Goal: Book appointment/travel/reservation

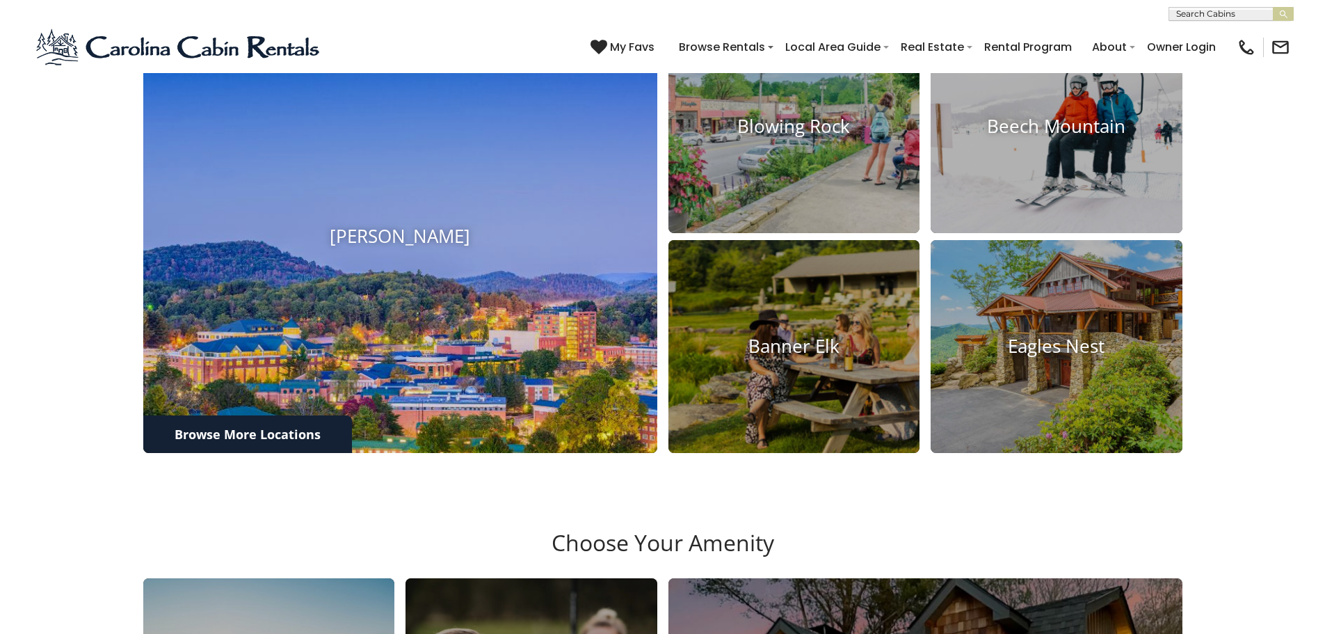
scroll to position [696, 0]
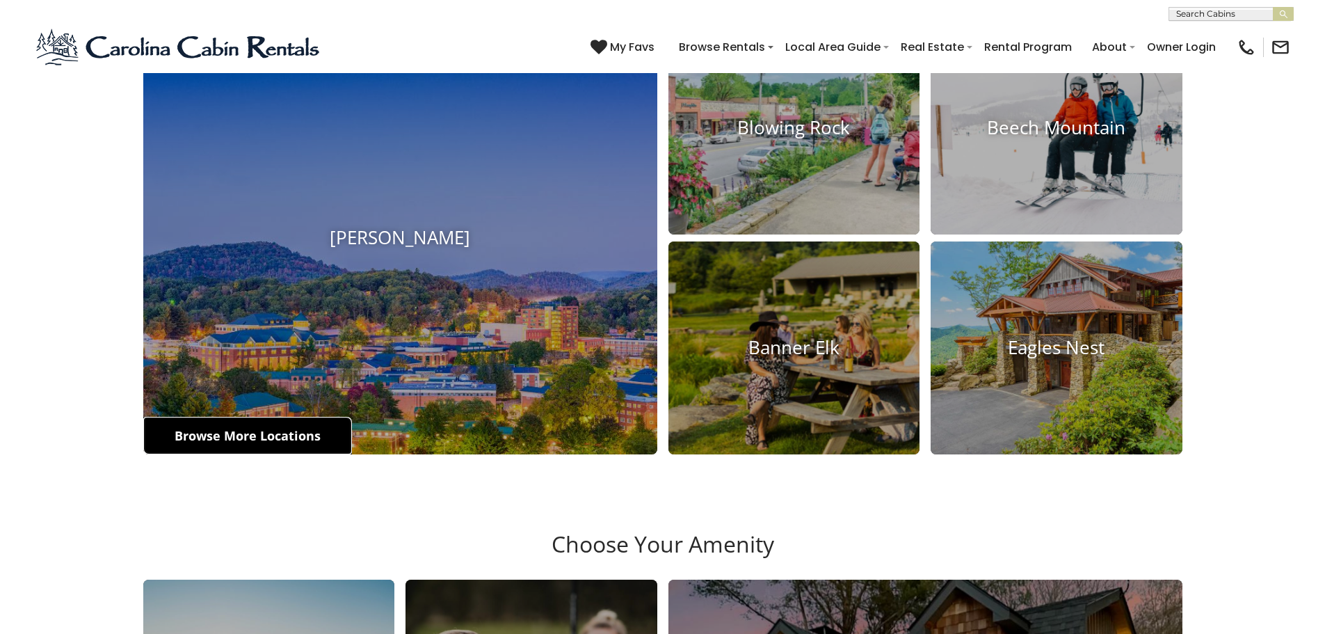
click at [282, 437] on link "Browse More Locations" at bounding box center [247, 436] width 209 height 38
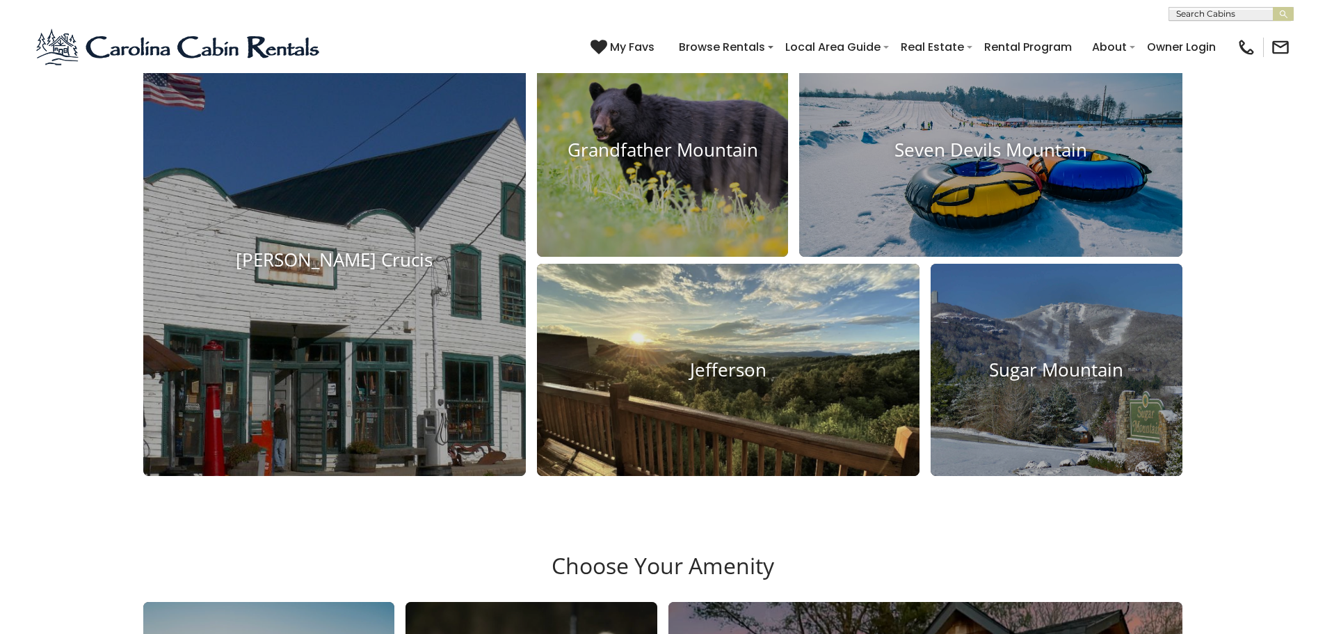
scroll to position [1183, 0]
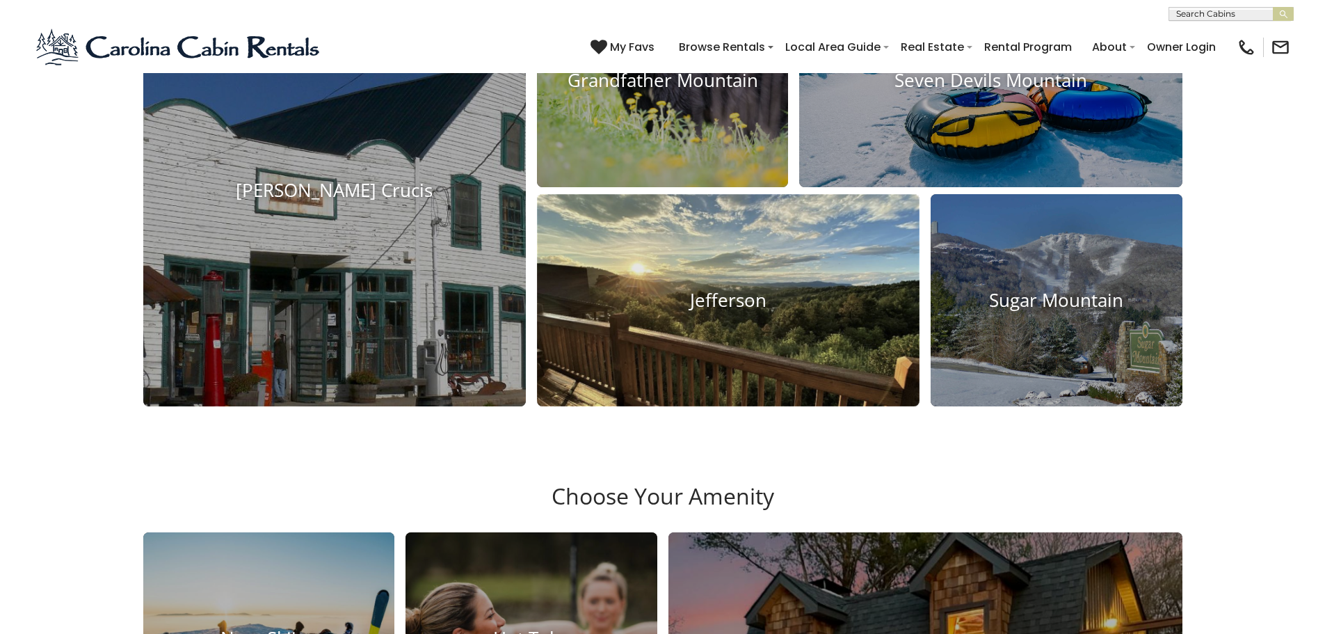
click at [701, 391] on img at bounding box center [728, 324] width 421 height 287
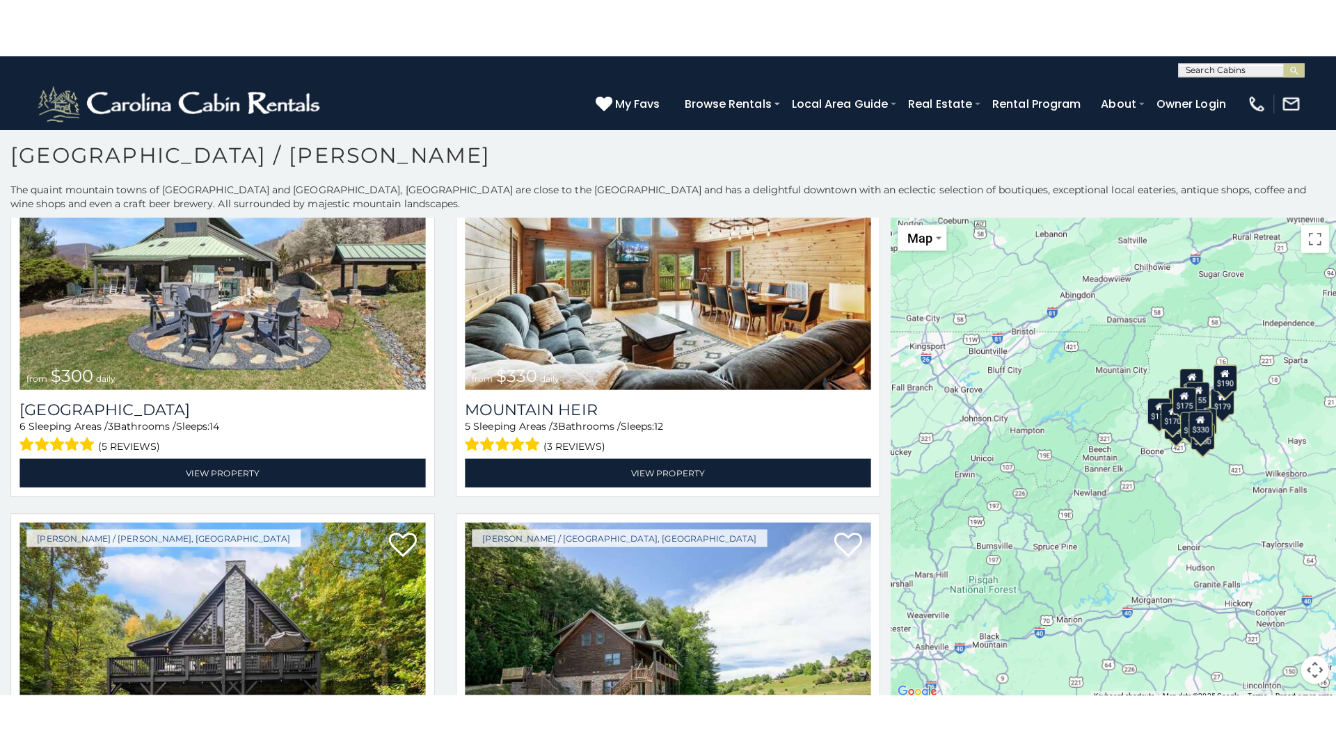
scroll to position [6, 0]
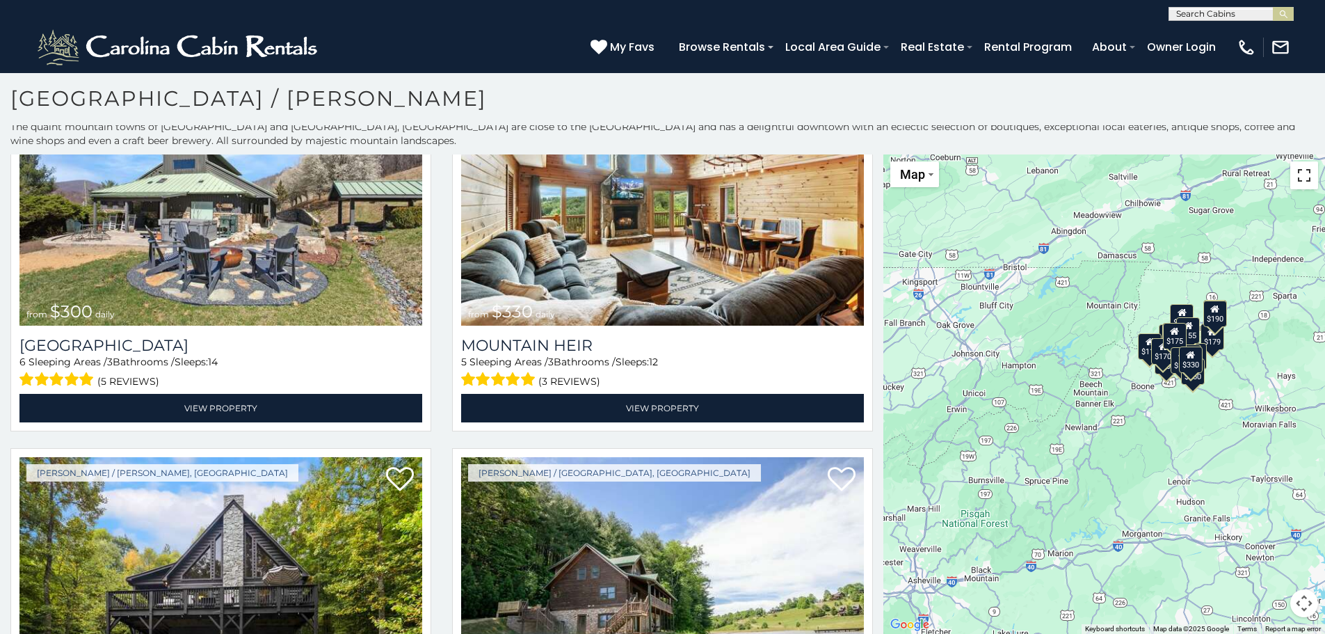
click at [1300, 181] on button "Toggle fullscreen view" at bounding box center [1304, 175] width 28 height 28
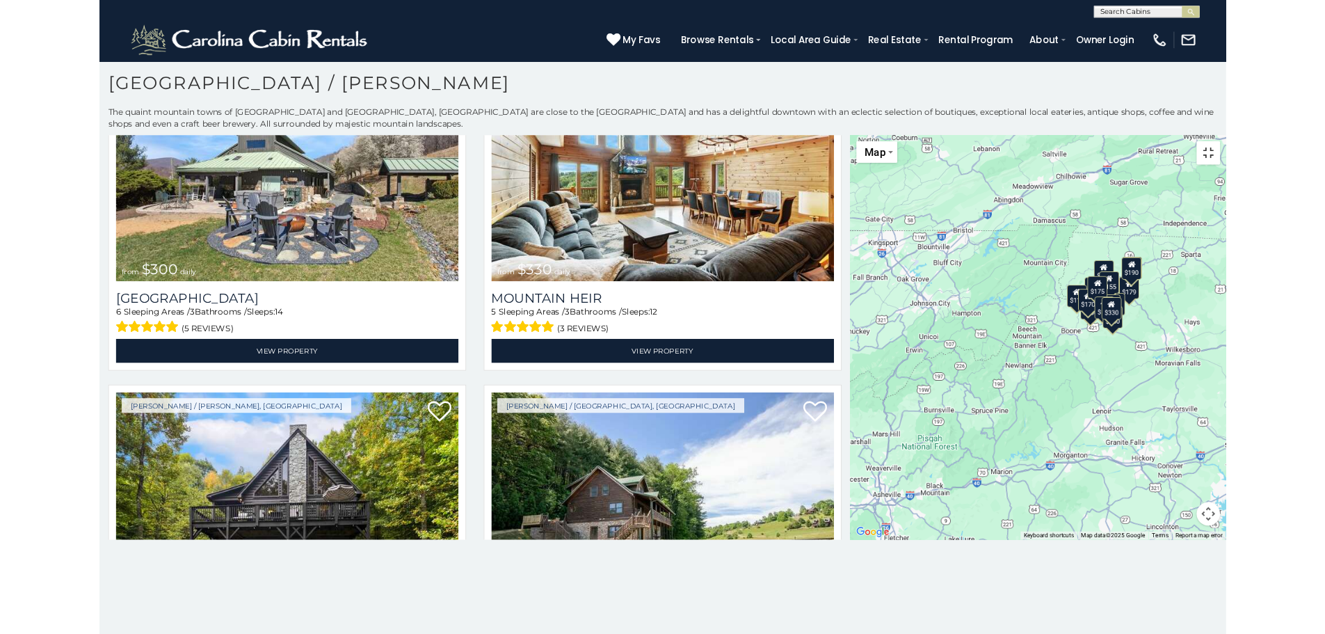
scroll to position [0, 0]
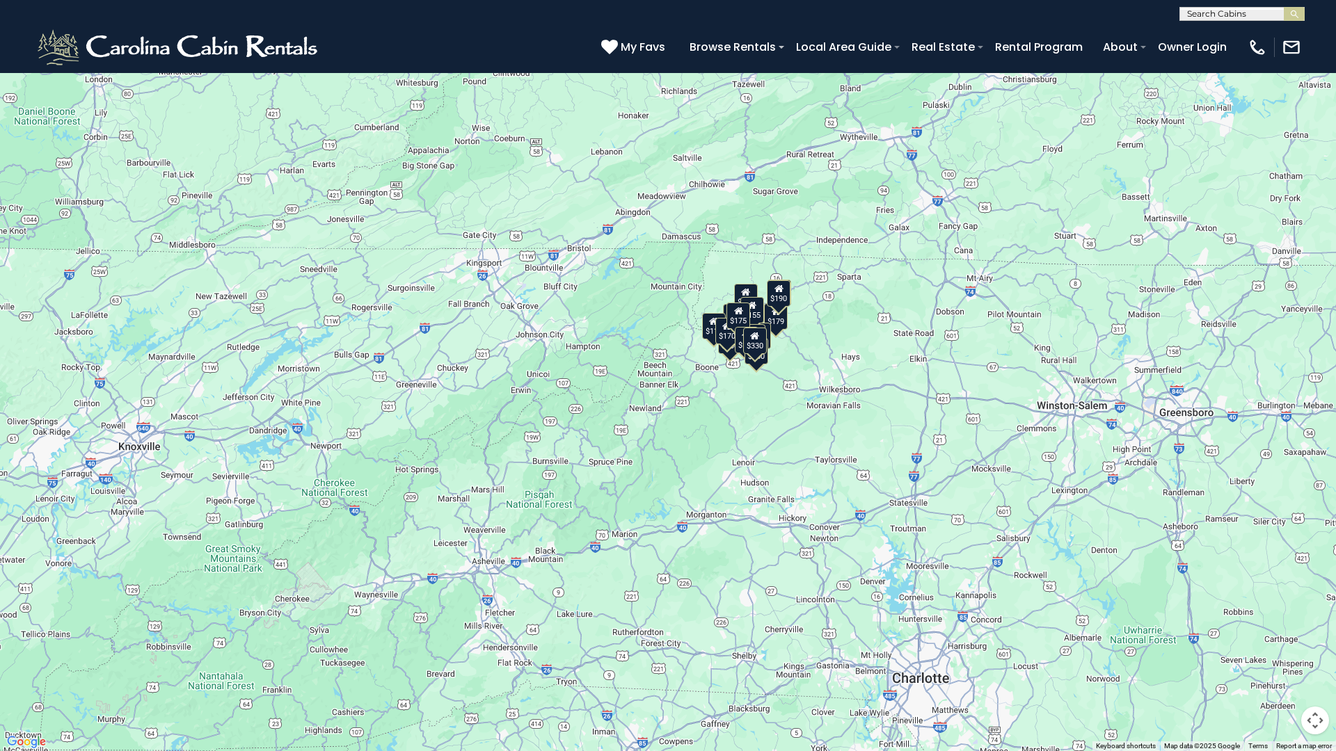
click at [49, 15] on button "Map" at bounding box center [31, 20] width 49 height 26
click at [1316, 17] on button "Toggle fullscreen view" at bounding box center [1315, 21] width 28 height 28
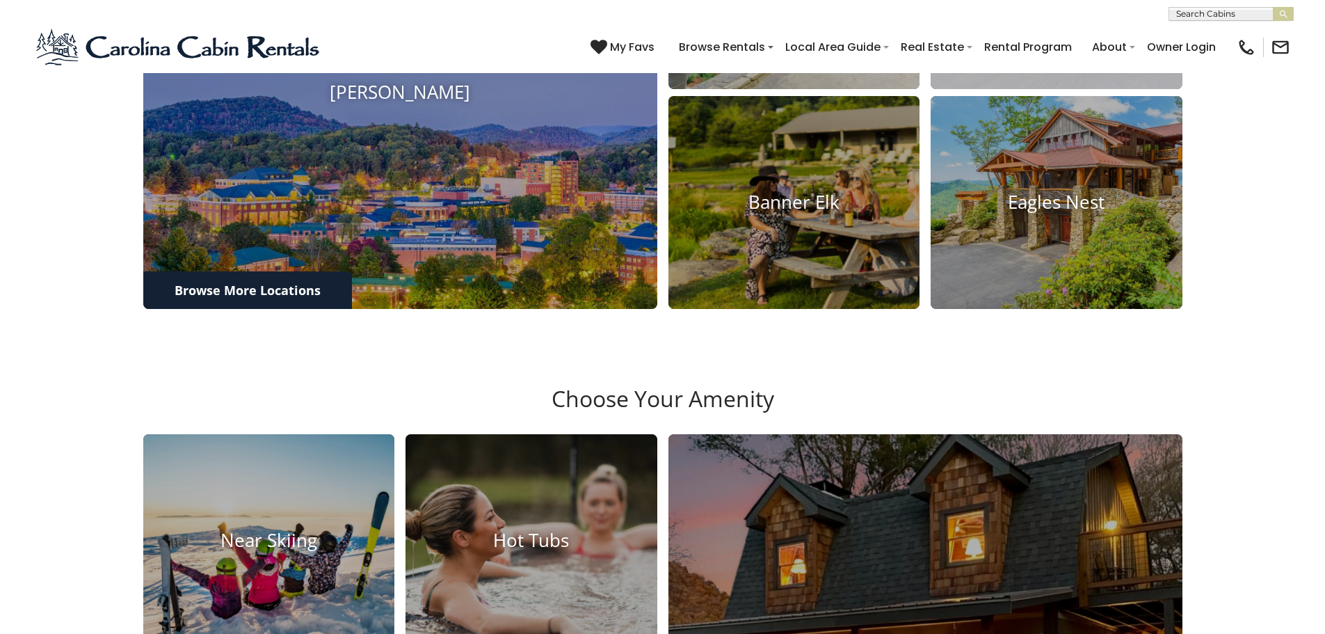
scroll to position [835, 0]
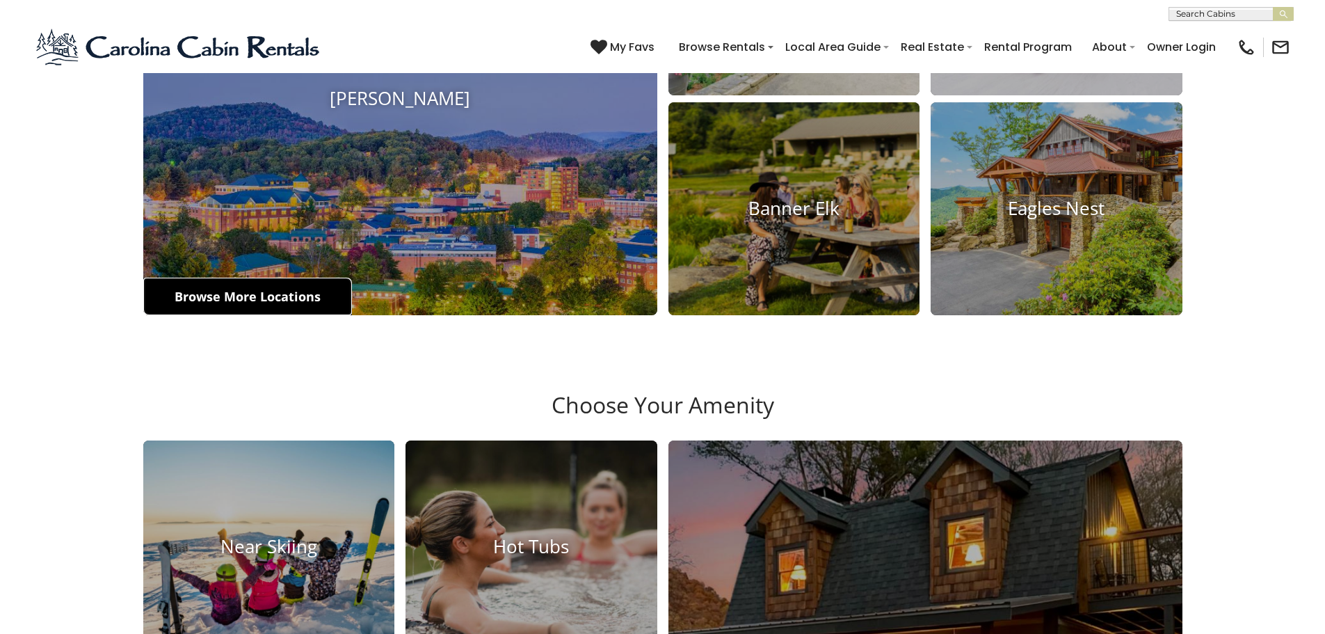
click at [252, 298] on link "Browse More Locations" at bounding box center [247, 297] width 209 height 38
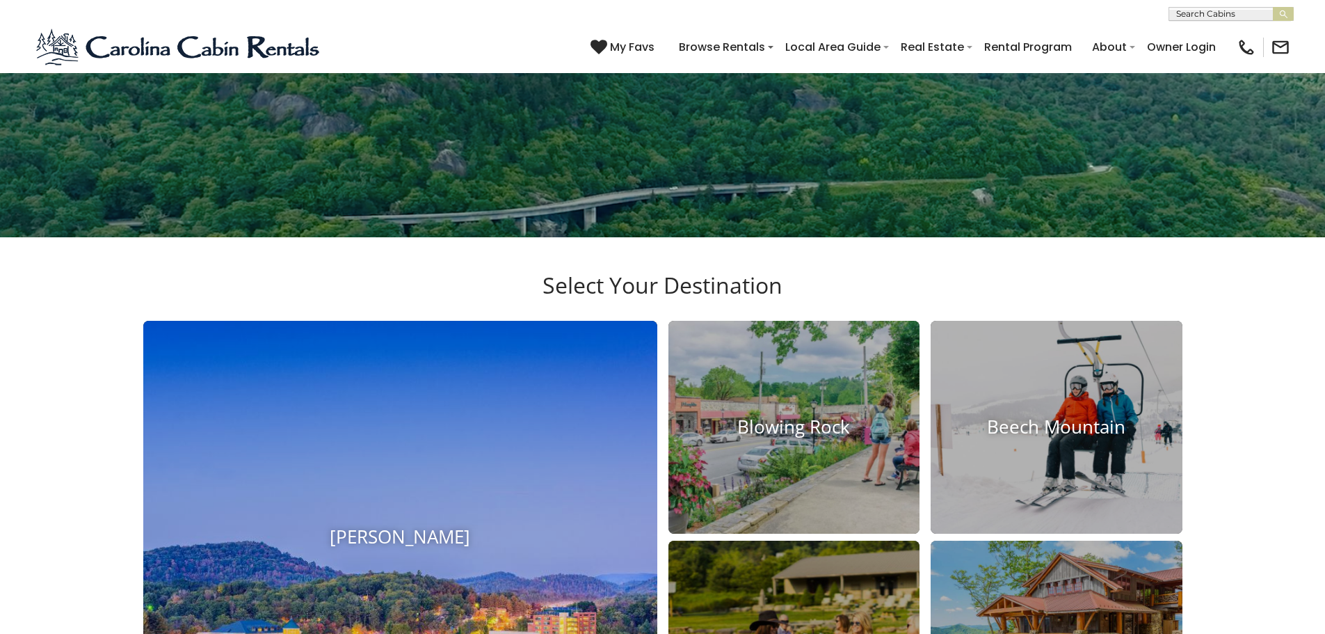
scroll to position [348, 0]
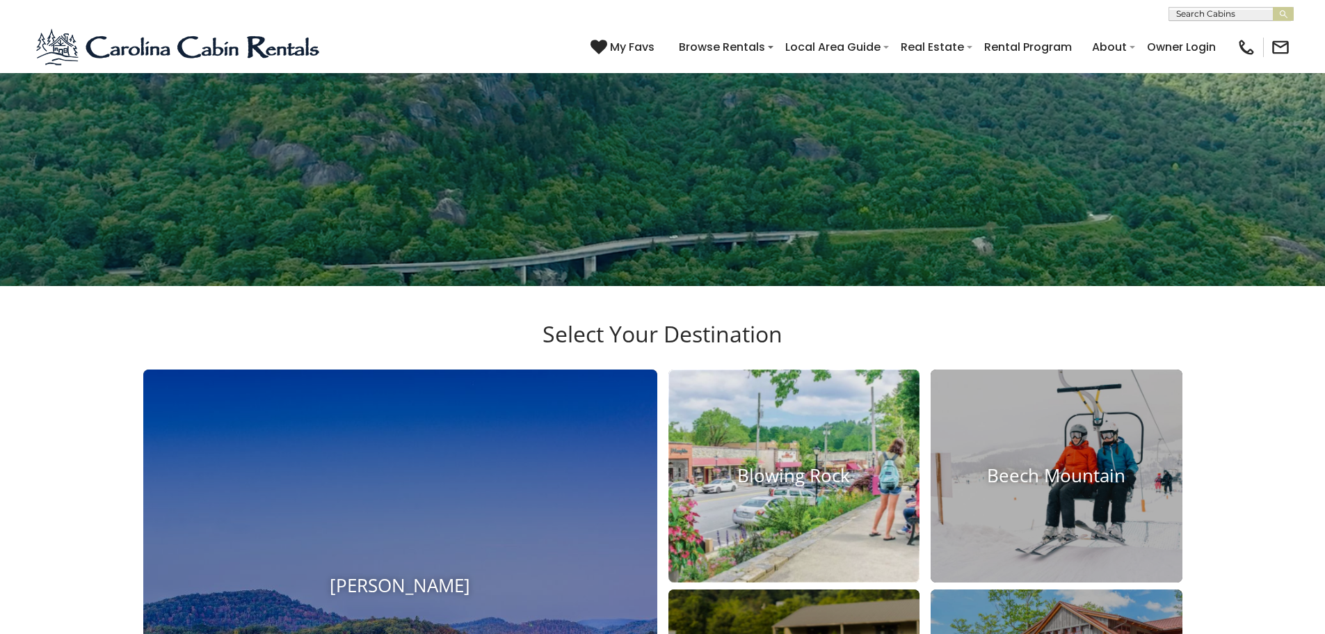
click at [810, 444] on img at bounding box center [793, 476] width 277 height 234
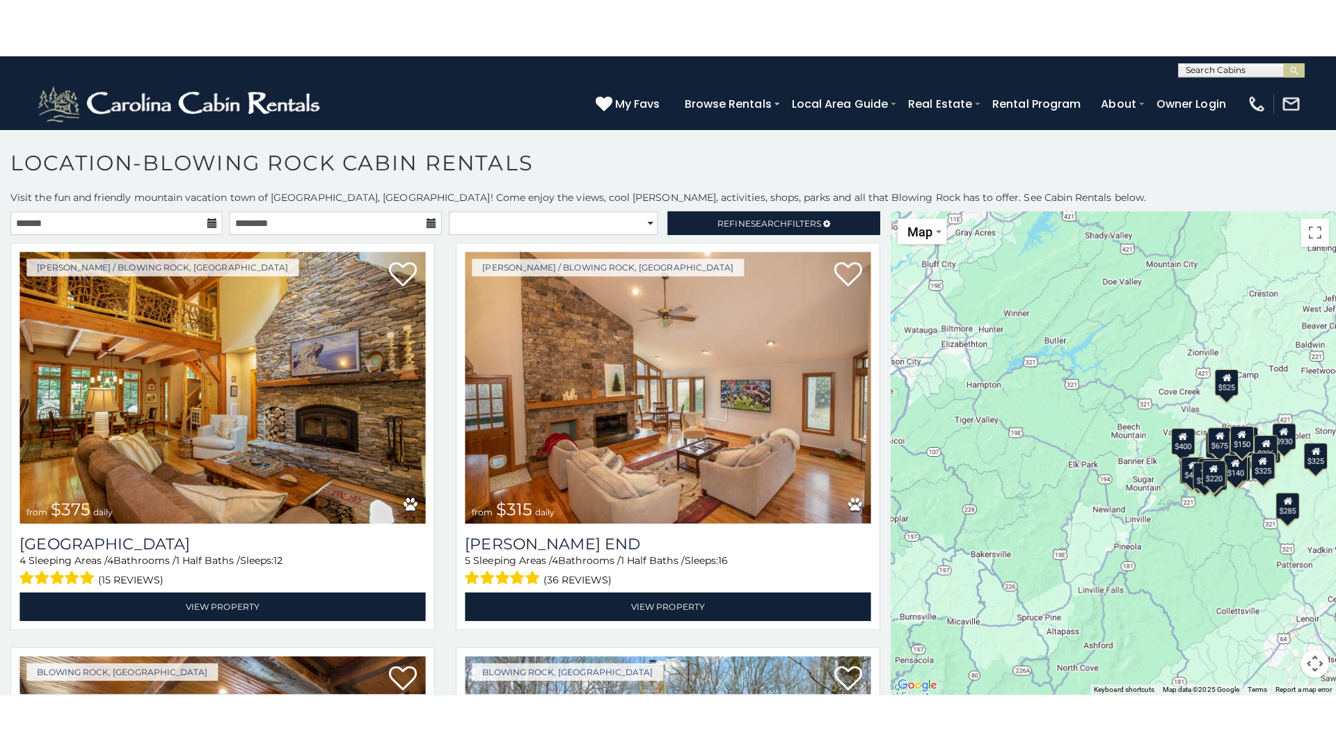
scroll to position [13, 0]
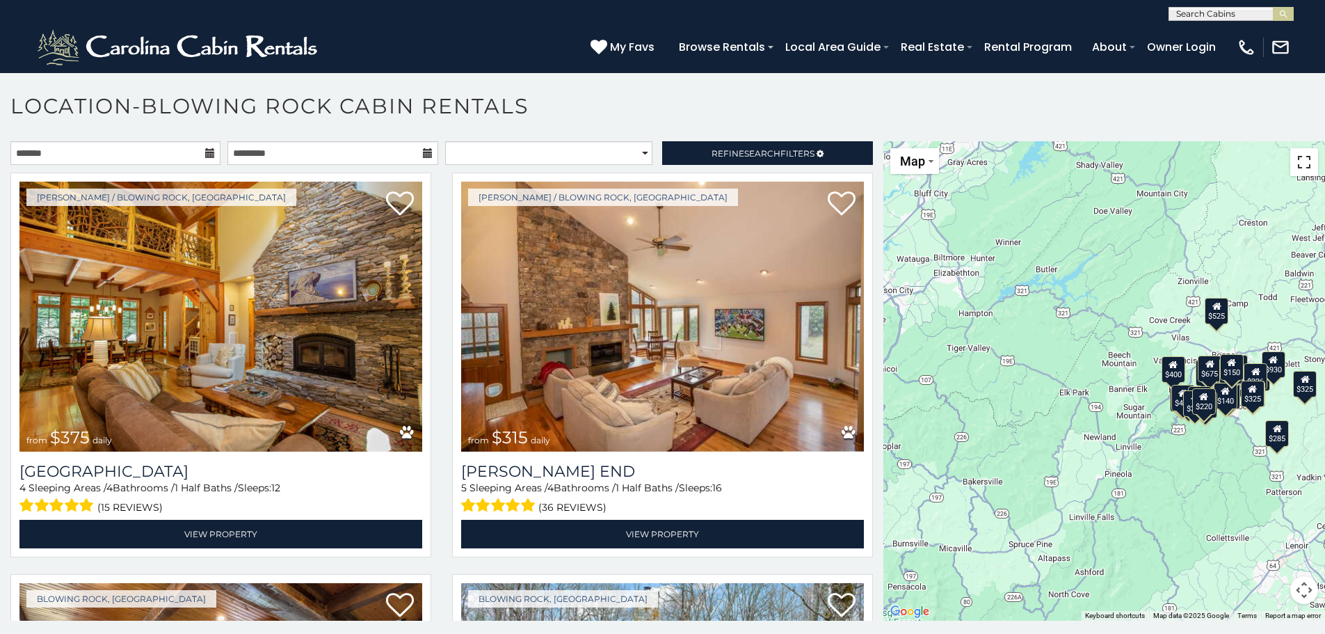
click at [1297, 167] on button "Toggle fullscreen view" at bounding box center [1304, 162] width 28 height 28
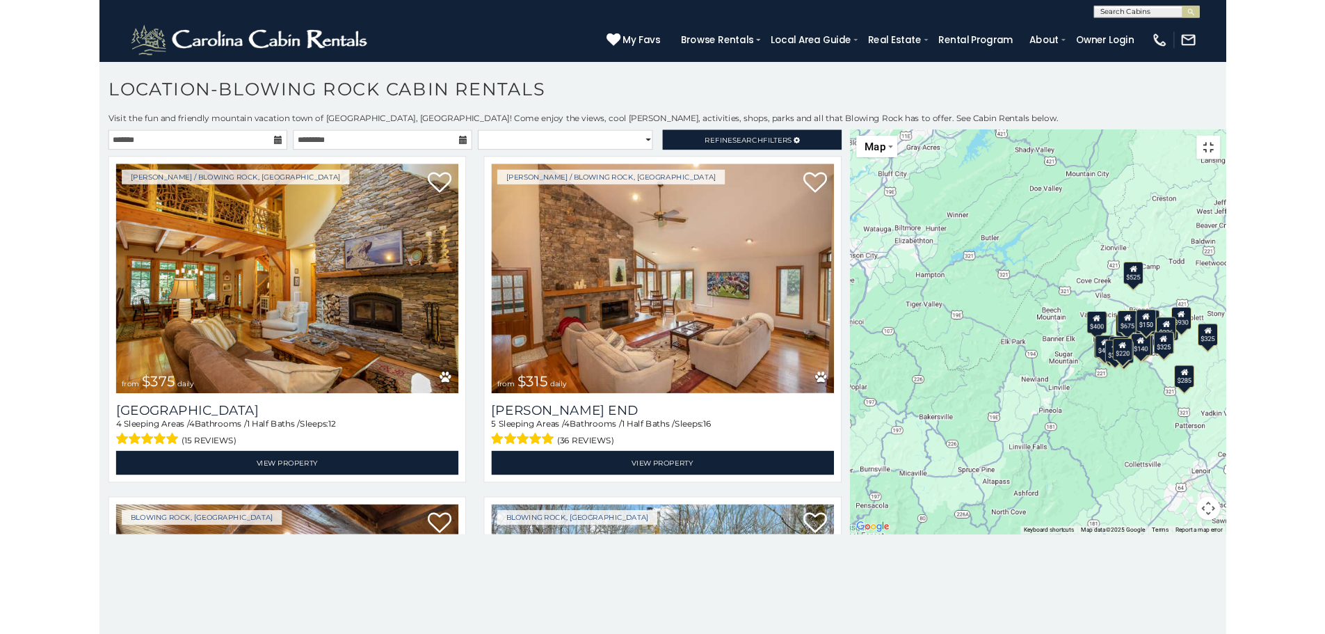
scroll to position [0, 0]
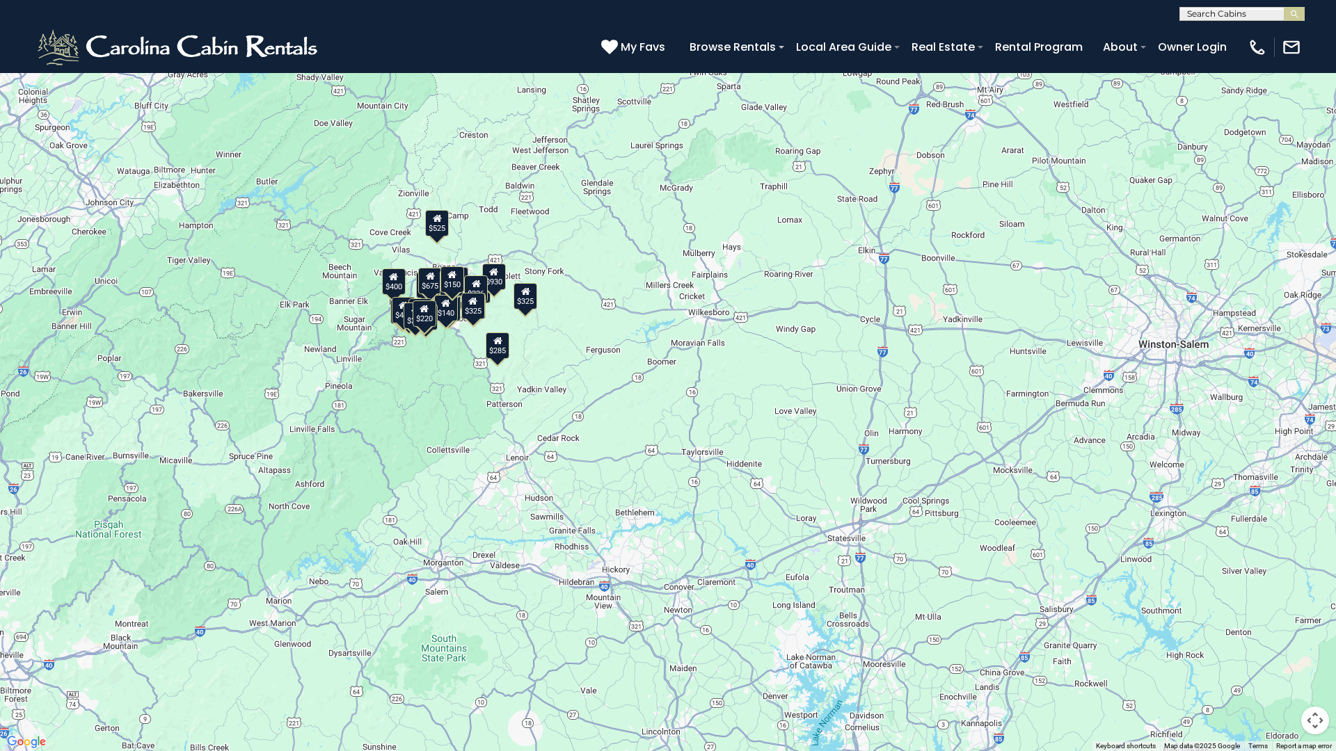
drag, startPoint x: 1189, startPoint y: 409, endPoint x: 879, endPoint y: 326, distance: 321.3
click at [879, 326] on div "$375 $315 $695 $380 $299 $275 $125 $140 $325 $315 $375 $285 $250 $675 $140 $930…" at bounding box center [668, 375] width 1336 height 751
click at [1313, 23] on button "Toggle fullscreen view" at bounding box center [1315, 21] width 28 height 28
